Goal: Information Seeking & Learning: Learn about a topic

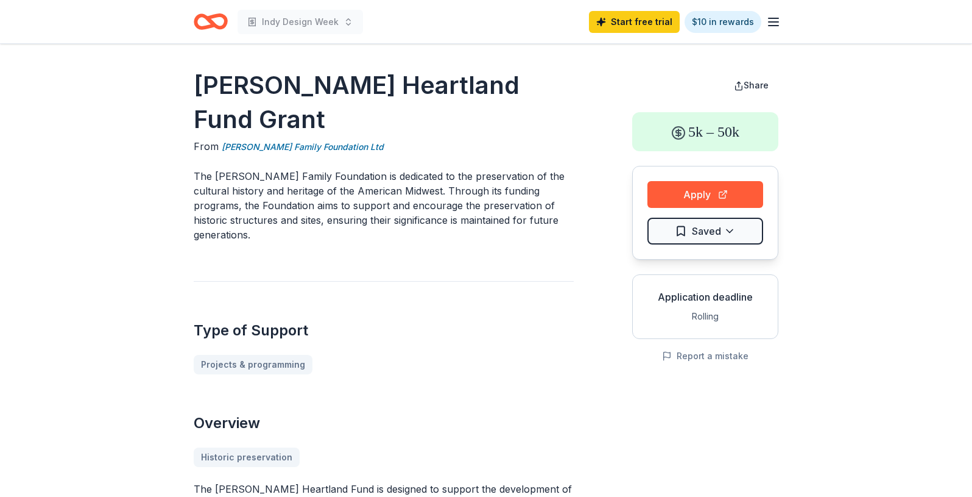
drag, startPoint x: 542, startPoint y: 177, endPoint x: 300, endPoint y: 144, distance: 243.6
click at [327, 169] on p "The Jeffris Family Foundation is dedicated to the preservation of the cultural …" at bounding box center [384, 205] width 380 height 73
drag, startPoint x: 335, startPoint y: 141, endPoint x: 475, endPoint y: 179, distance: 145.3
click at [474, 179] on p "The Jeffris Family Foundation is dedicated to the preservation of the cultural …" at bounding box center [384, 205] width 380 height 73
click at [475, 179] on p "The Jeffris Family Foundation is dedicated to the preservation of the cultural …" at bounding box center [384, 205] width 380 height 73
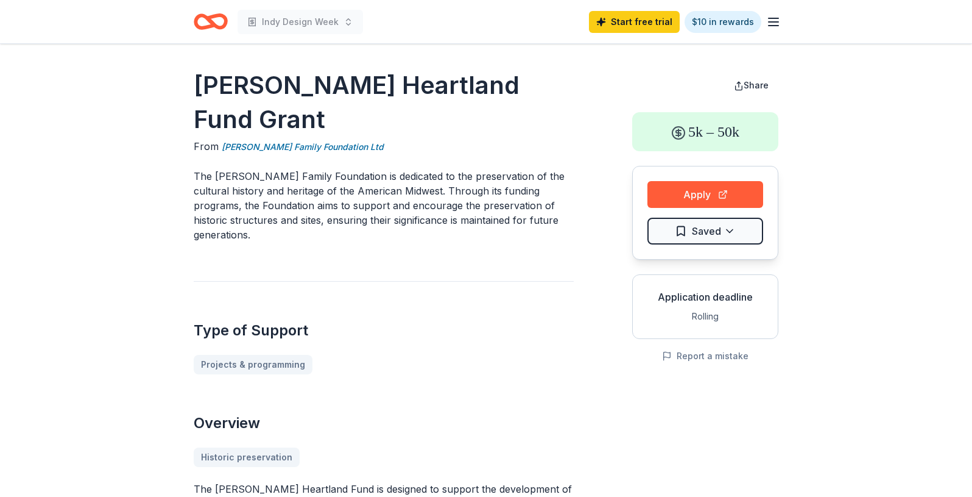
drag, startPoint x: 377, startPoint y: 179, endPoint x: 217, endPoint y: 160, distance: 160.7
drag, startPoint x: 219, startPoint y: 154, endPoint x: 409, endPoint y: 174, distance: 191.7
click at [409, 174] on p "The Jeffris Family Foundation is dedicated to the preservation of the cultural …" at bounding box center [384, 205] width 380 height 73
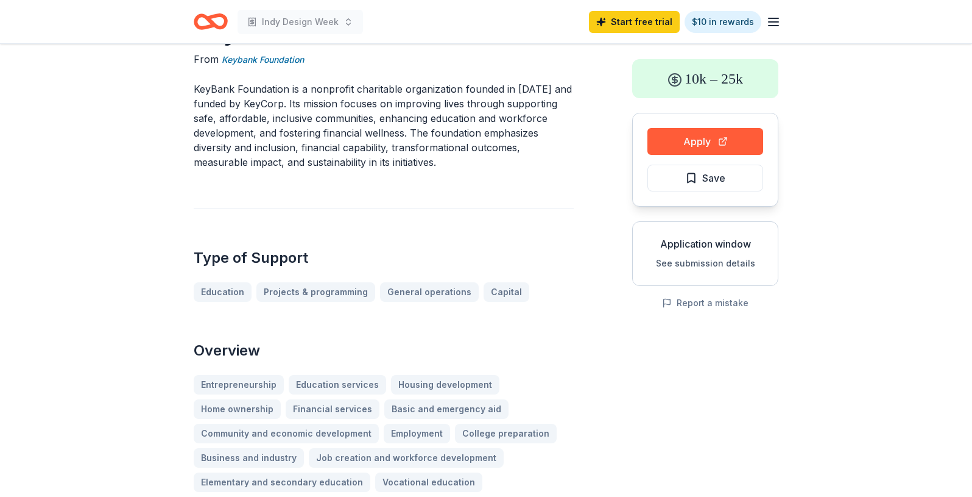
scroll to position [52, 0]
drag, startPoint x: 404, startPoint y: 110, endPoint x: 465, endPoint y: 167, distance: 84.1
click at [465, 167] on p "KeyBank Foundation is a nonprofit charitable organization founded in [DATE] and…" at bounding box center [384, 126] width 380 height 88
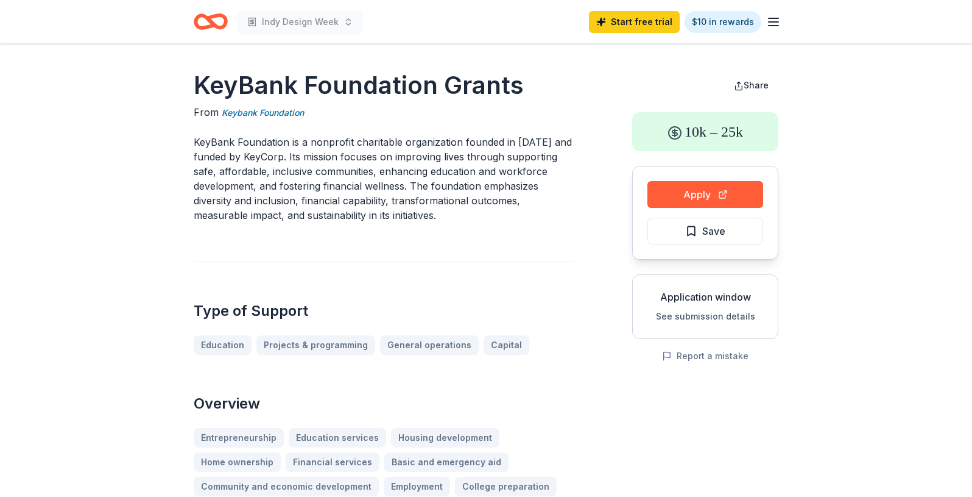
scroll to position [15, 0]
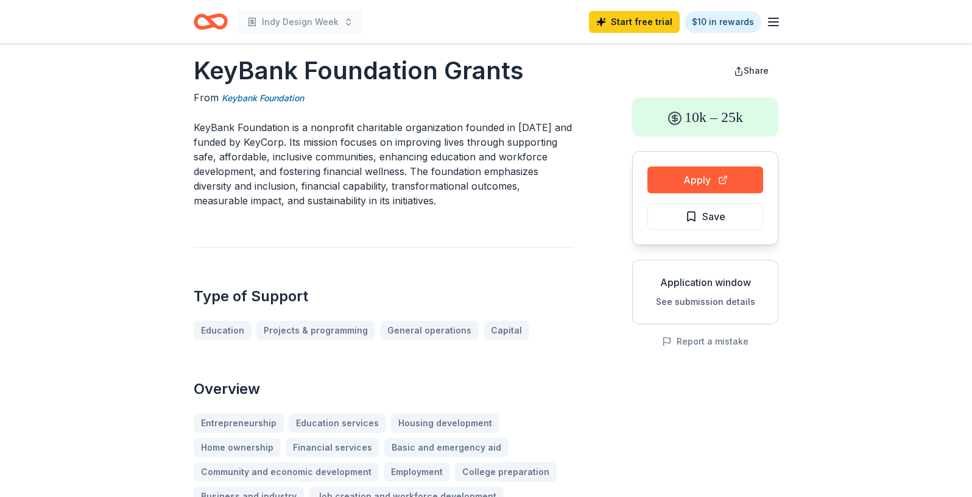
drag, startPoint x: 266, startPoint y: 143, endPoint x: 451, endPoint y: 195, distance: 192.3
click at [442, 191] on p "KeyBank Foundation is a nonprofit charitable organization founded in [DATE] and…" at bounding box center [384, 164] width 380 height 88
click at [451, 195] on p "KeyBank Foundation is a nonprofit charitable organization founded in [DATE] and…" at bounding box center [384, 164] width 380 height 88
drag, startPoint x: 451, startPoint y: 195, endPoint x: 326, endPoint y: 146, distance: 134.6
click at [333, 152] on p "KeyBank Foundation is a nonprofit charitable organization founded in [DATE] and…" at bounding box center [384, 164] width 380 height 88
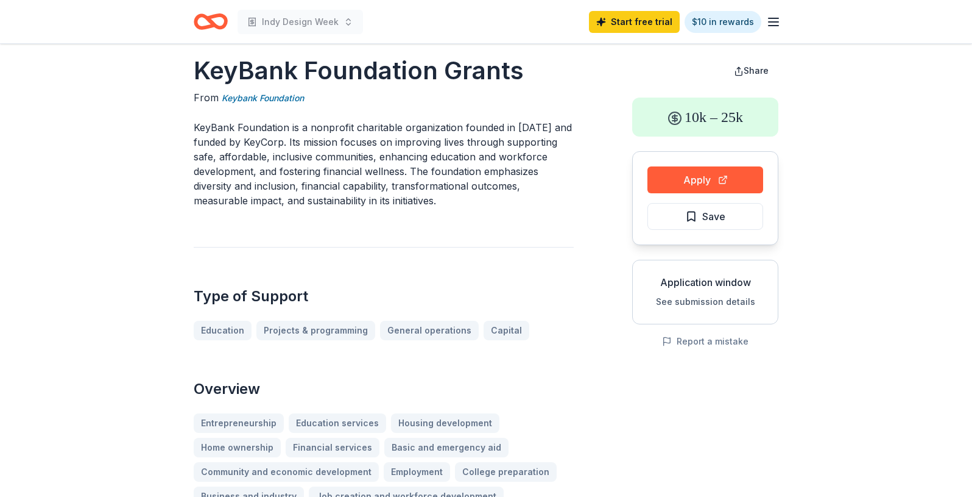
drag, startPoint x: 320, startPoint y: 135, endPoint x: 486, endPoint y: 188, distance: 173.6
click at [479, 185] on p "KeyBank Foundation is a nonprofit charitable organization founded in [DATE] and…" at bounding box center [384, 164] width 380 height 88
click at [486, 188] on p "KeyBank Foundation is a nonprofit charitable organization founded in [DATE] and…" at bounding box center [384, 164] width 380 height 88
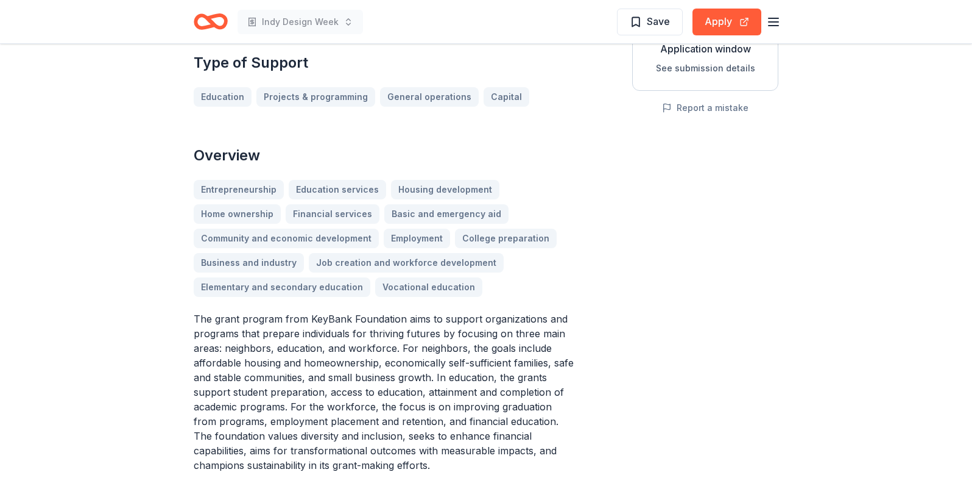
scroll to position [0, 0]
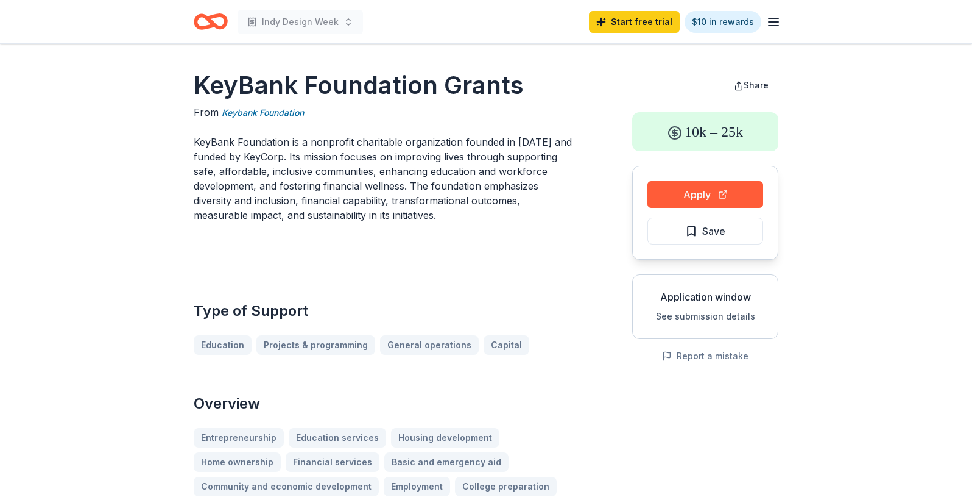
drag, startPoint x: 408, startPoint y: 160, endPoint x: 372, endPoint y: 149, distance: 38.0
click at [372, 149] on p "KeyBank Foundation is a nonprofit charitable organization founded in [DATE] and…" at bounding box center [384, 179] width 380 height 88
click at [517, 219] on p "KeyBank Foundation is a nonprofit charitable organization founded in [DATE] and…" at bounding box center [384, 179] width 380 height 88
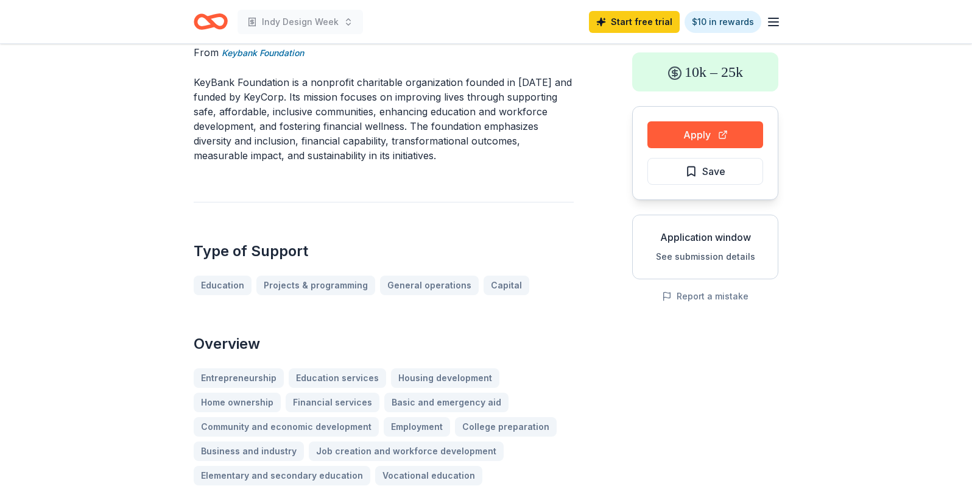
scroll to position [88, 0]
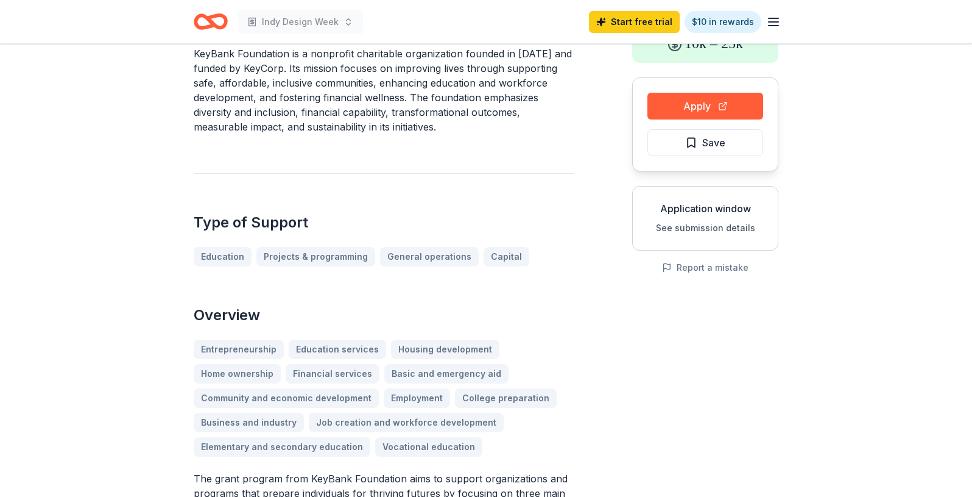
drag, startPoint x: 319, startPoint y: 73, endPoint x: 393, endPoint y: 116, distance: 86.3
click at [389, 111] on p "KeyBank Foundation is a nonprofit charitable organization founded in [DATE] and…" at bounding box center [384, 90] width 380 height 88
click at [393, 116] on p "KeyBank Foundation is a nonprofit charitable organization founded in [DATE] and…" at bounding box center [384, 90] width 380 height 88
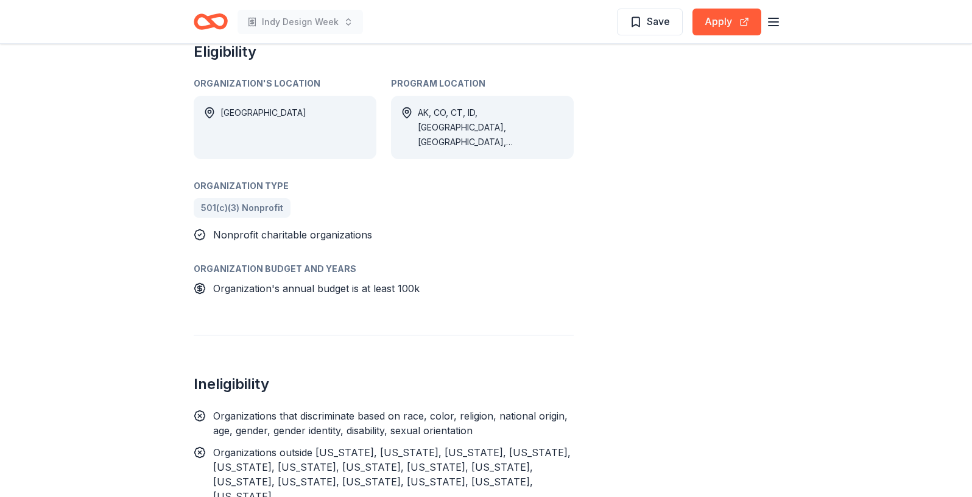
scroll to position [755, 0]
drag, startPoint x: 439, startPoint y: 116, endPoint x: 461, endPoint y: 135, distance: 28.9
click at [459, 132] on div "AK, CO, CT, ID, [GEOGRAPHIC_DATA], [GEOGRAPHIC_DATA], [GEOGRAPHIC_DATA], [GEOGR…" at bounding box center [482, 128] width 183 height 63
click at [461, 135] on div "AK, CO, CT, ID, [GEOGRAPHIC_DATA], [GEOGRAPHIC_DATA], [GEOGRAPHIC_DATA], [GEOGR…" at bounding box center [482, 128] width 183 height 63
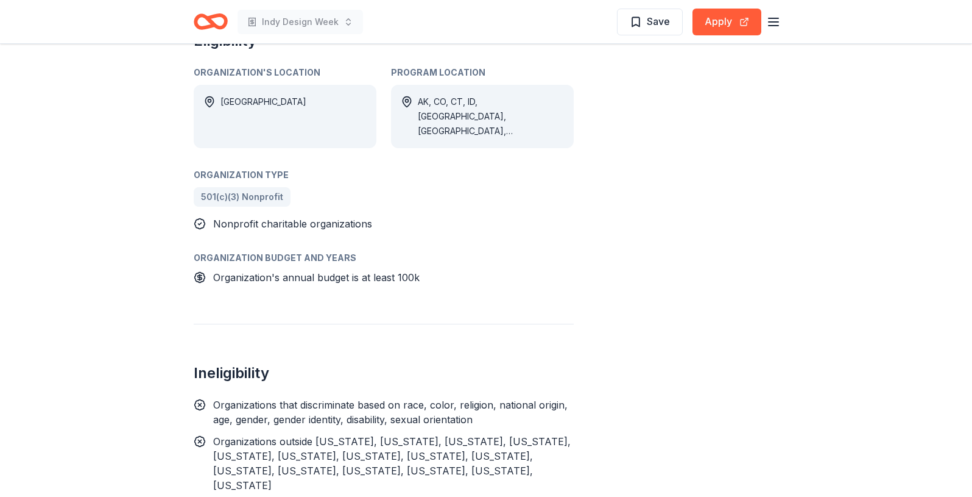
scroll to position [753, 0]
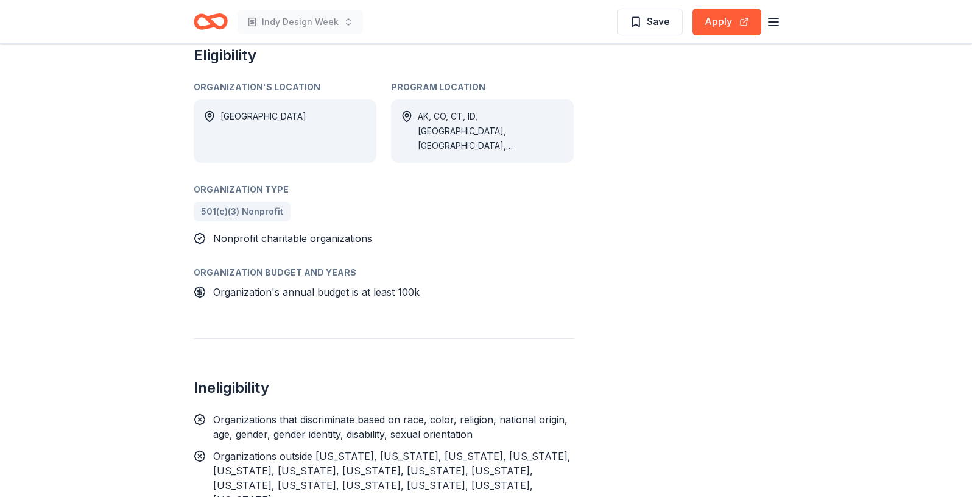
drag, startPoint x: 450, startPoint y: 117, endPoint x: 537, endPoint y: 146, distance: 92.5
click at [530, 143] on div "AK, CO, CT, ID, [GEOGRAPHIC_DATA], [GEOGRAPHIC_DATA], [GEOGRAPHIC_DATA], [GEOGR…" at bounding box center [482, 130] width 183 height 63
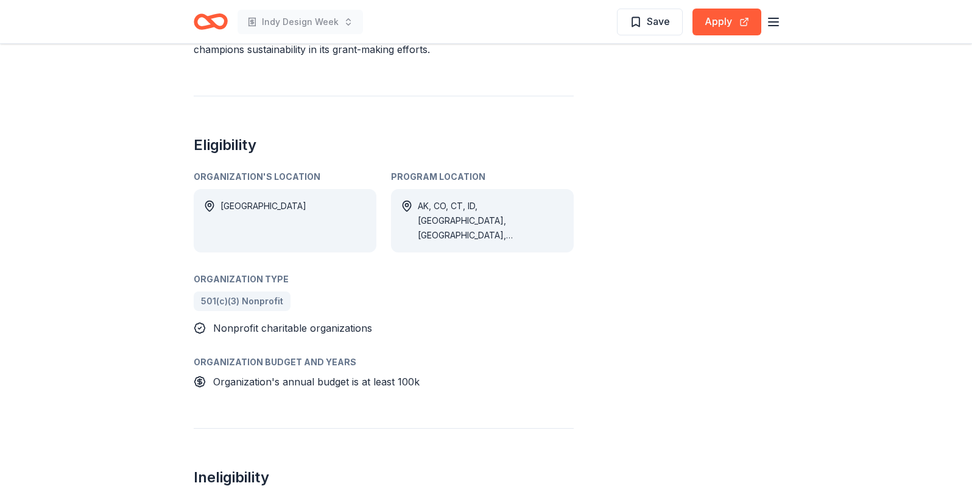
scroll to position [666, 0]
